Goal: Information Seeking & Learning: Find specific fact

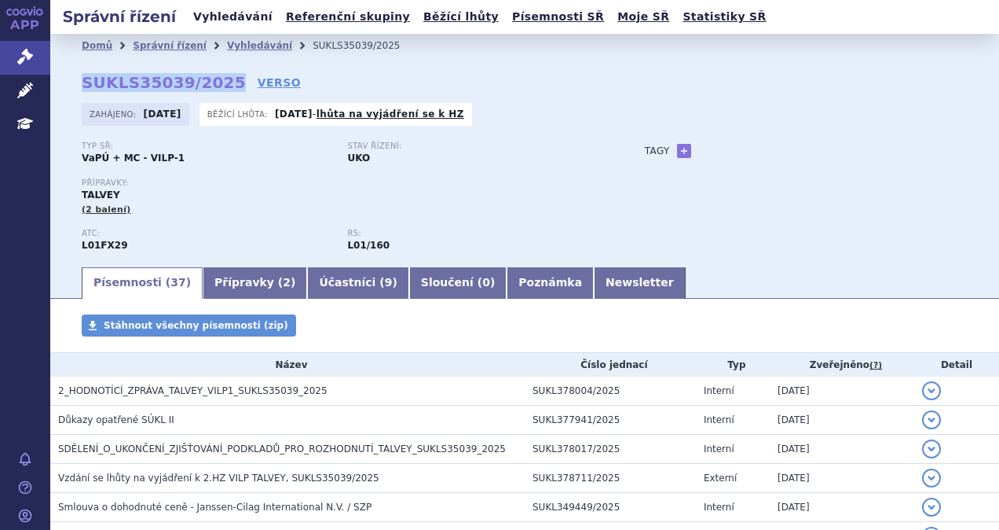
click at [228, 20] on link "Vyhledávání" at bounding box center [233, 16] width 89 height 21
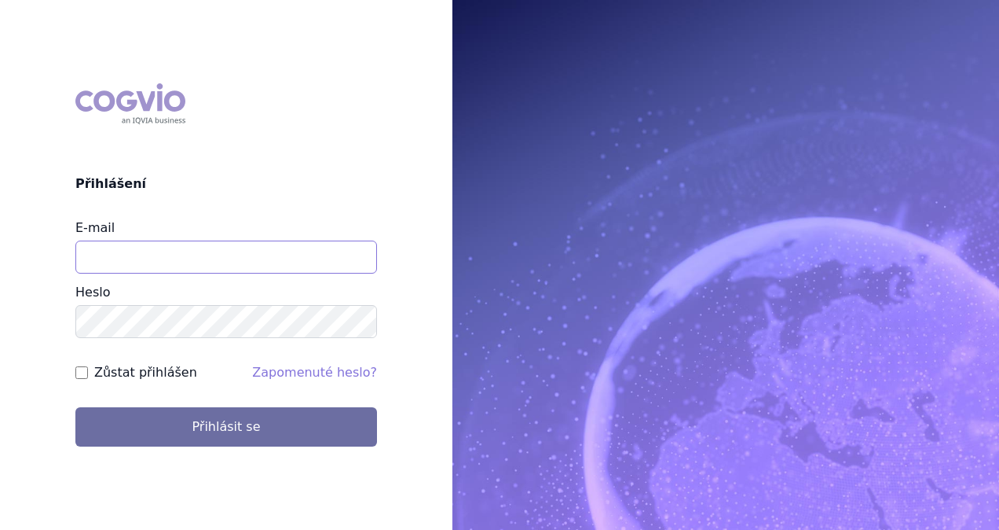
click at [202, 255] on input "E-mail" at bounding box center [226, 256] width 302 height 33
type input "michaela.x.tauchmanova@gsk.com"
click at [262, 446] on div "COGVIO Přihlášení E-mail michaela.x.tauchmanova@gsk.com Heslo Zůstat přihlášen …" at bounding box center [226, 264] width 453 height 387
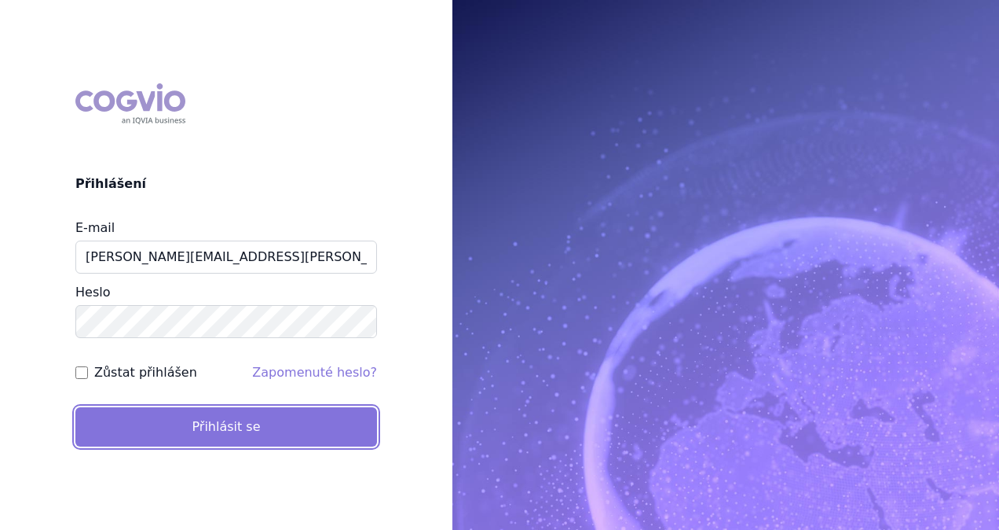
click at [259, 422] on button "Přihlásit se" at bounding box center [226, 426] width 302 height 39
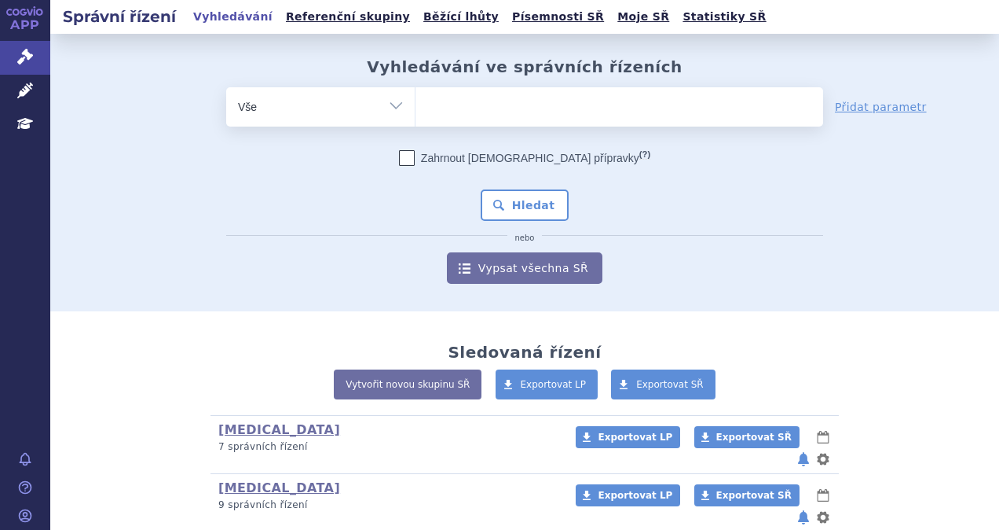
click at [491, 114] on ul at bounding box center [620, 103] width 408 height 33
click at [416, 114] on select at bounding box center [415, 105] width 1 height 39
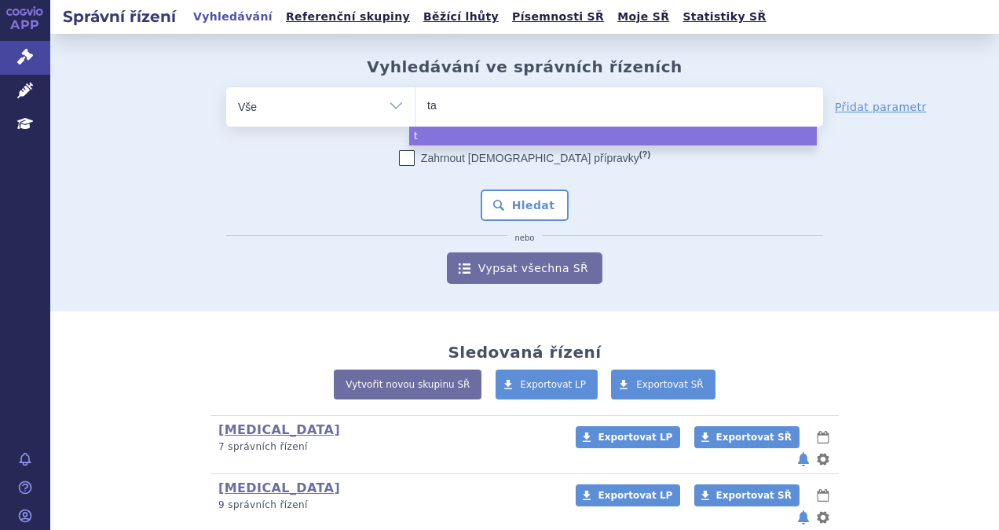
type input "tal"
type input "talv"
type input "talve"
type input "talvey"
select select "talvey"
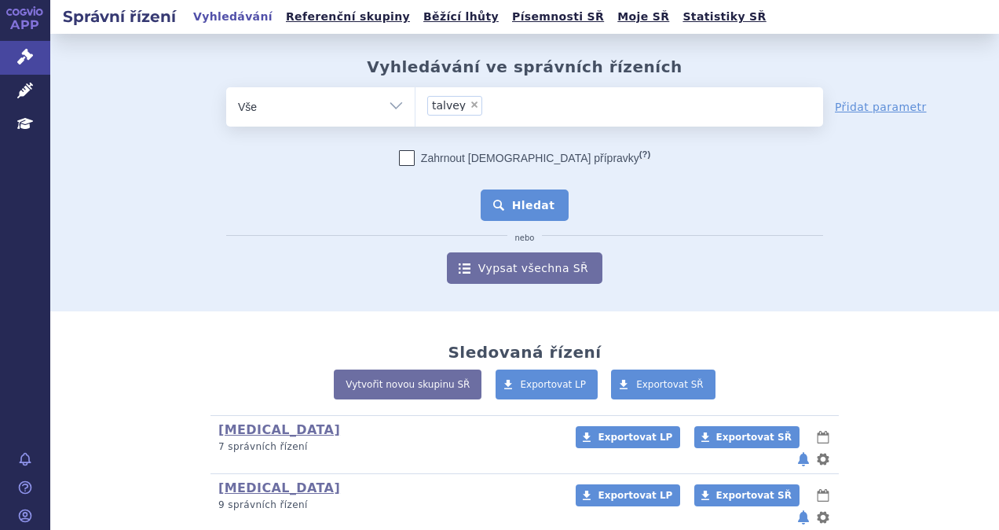
click at [506, 200] on button "Hledat" at bounding box center [525, 204] width 89 height 31
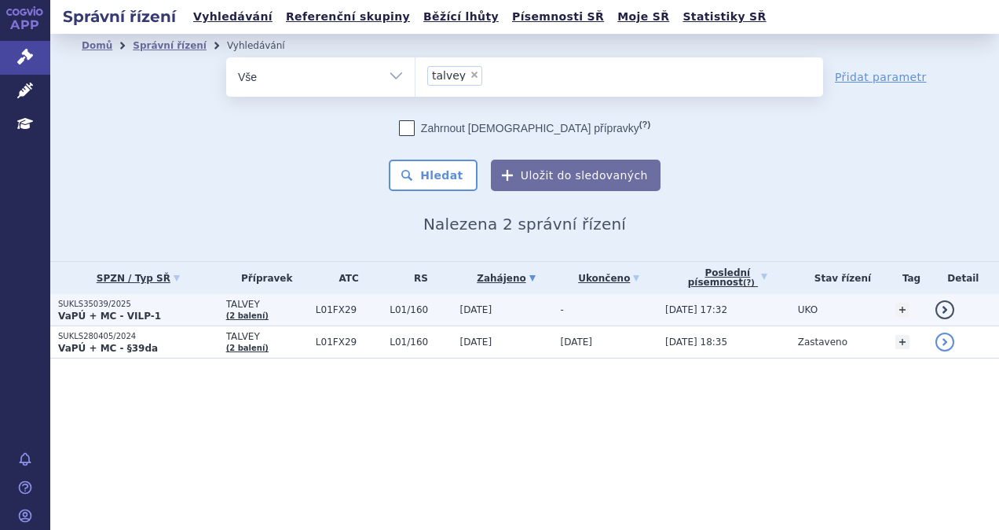
click at [399, 314] on span "L01/160" at bounding box center [421, 309] width 62 height 11
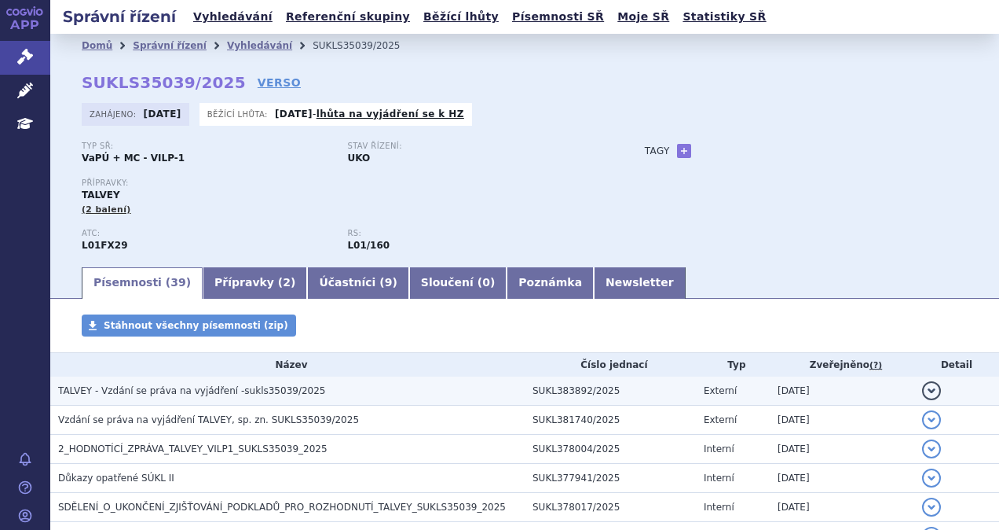
click at [211, 394] on span "TALVEY - Vzdání se práva na vyjádření -sukls35039/2025" at bounding box center [191, 390] width 267 height 11
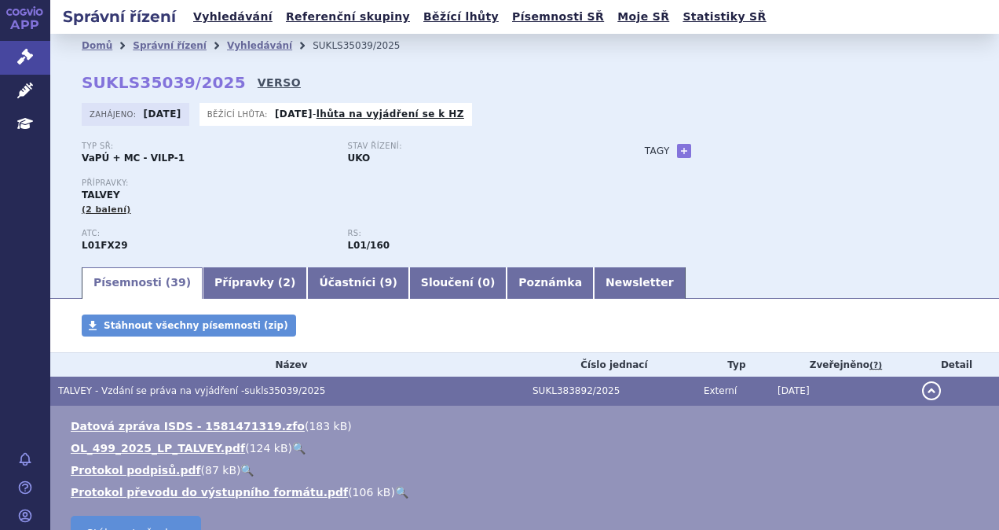
click at [258, 81] on link "VERSO" at bounding box center [279, 83] width 43 height 16
drag, startPoint x: 218, startPoint y: 80, endPoint x: 84, endPoint y: 77, distance: 134.4
click at [84, 77] on strong "SUKLS35039/2025" at bounding box center [164, 82] width 164 height 19
copy strong "SUKLS35039/2025"
click at [245, 26] on link "Vyhledávání" at bounding box center [233, 16] width 89 height 21
